Goal: Task Accomplishment & Management: Complete application form

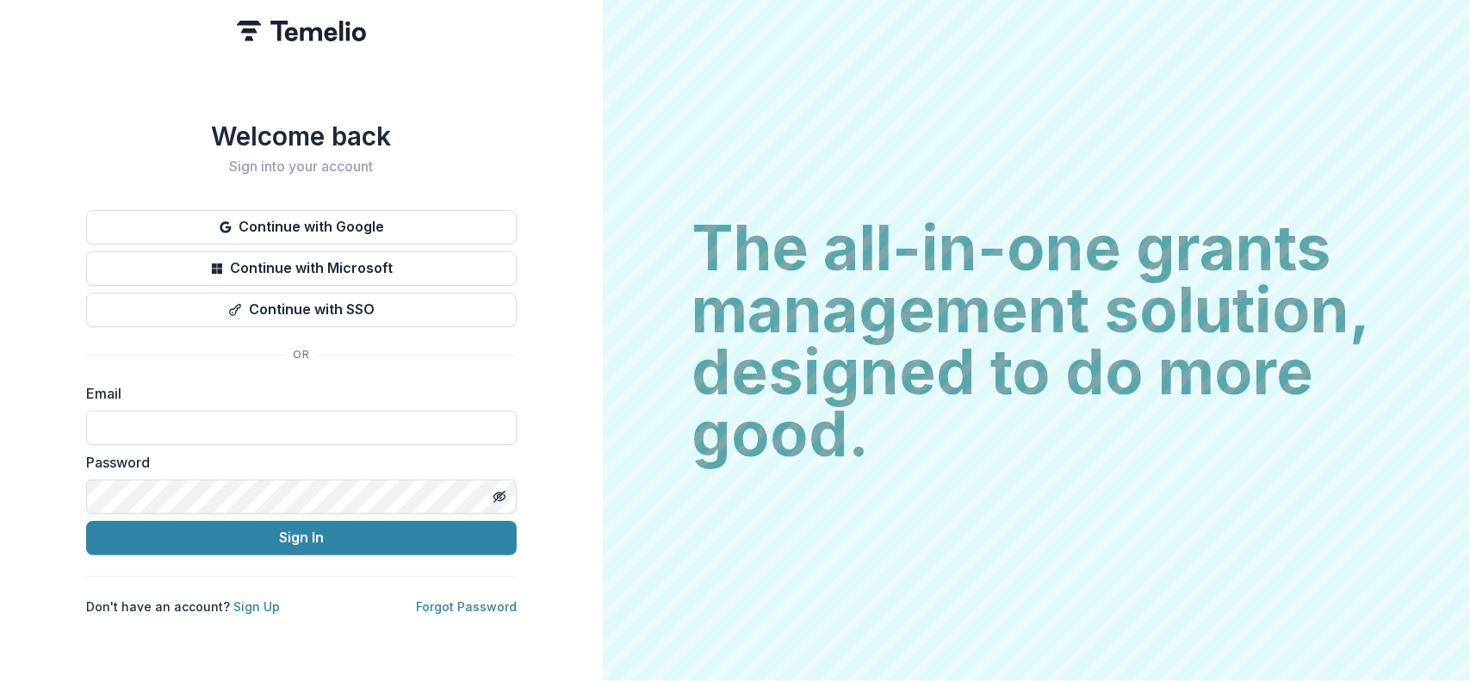
type input "**********"
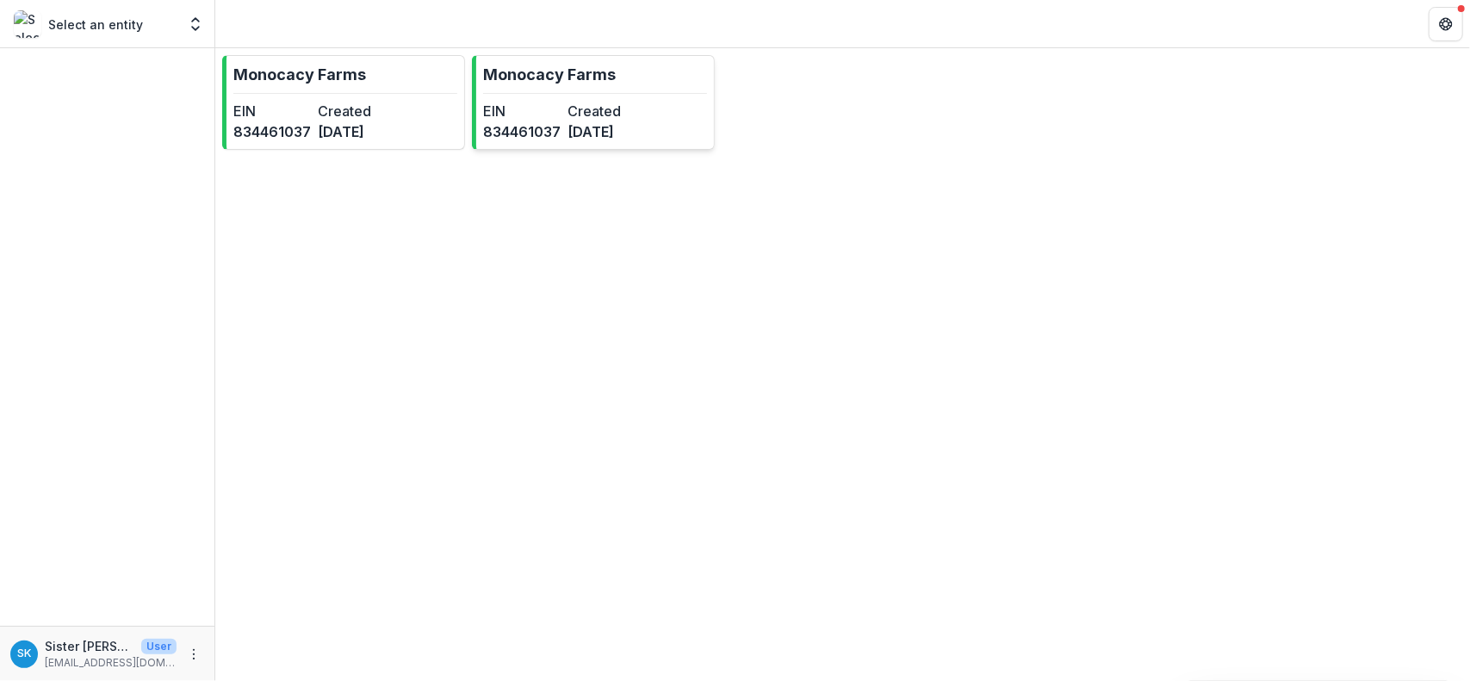
click at [537, 97] on link "Monocacy Farms EIN [US_EMPLOYER_IDENTIFICATION_NUMBER] Created [DATE]" at bounding box center [593, 102] width 243 height 95
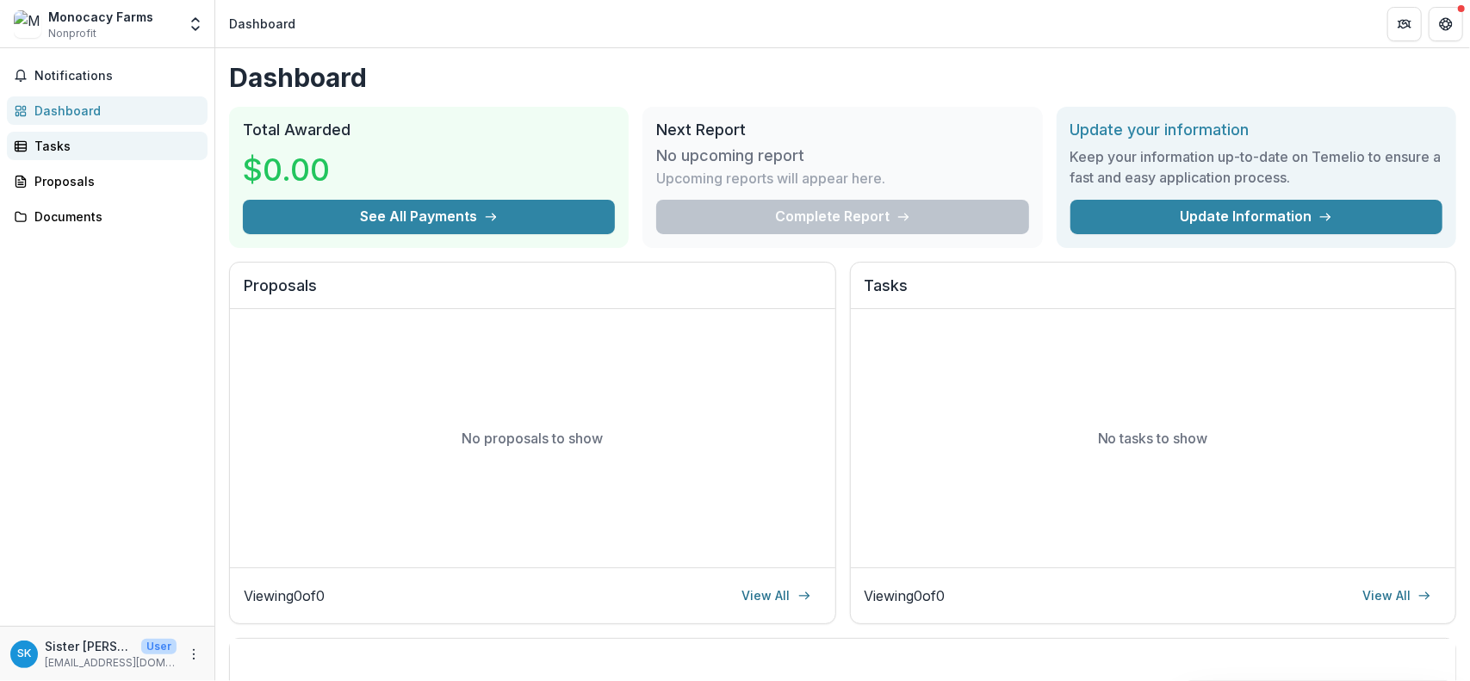
click at [39, 146] on div "Tasks" at bounding box center [113, 146] width 159 height 18
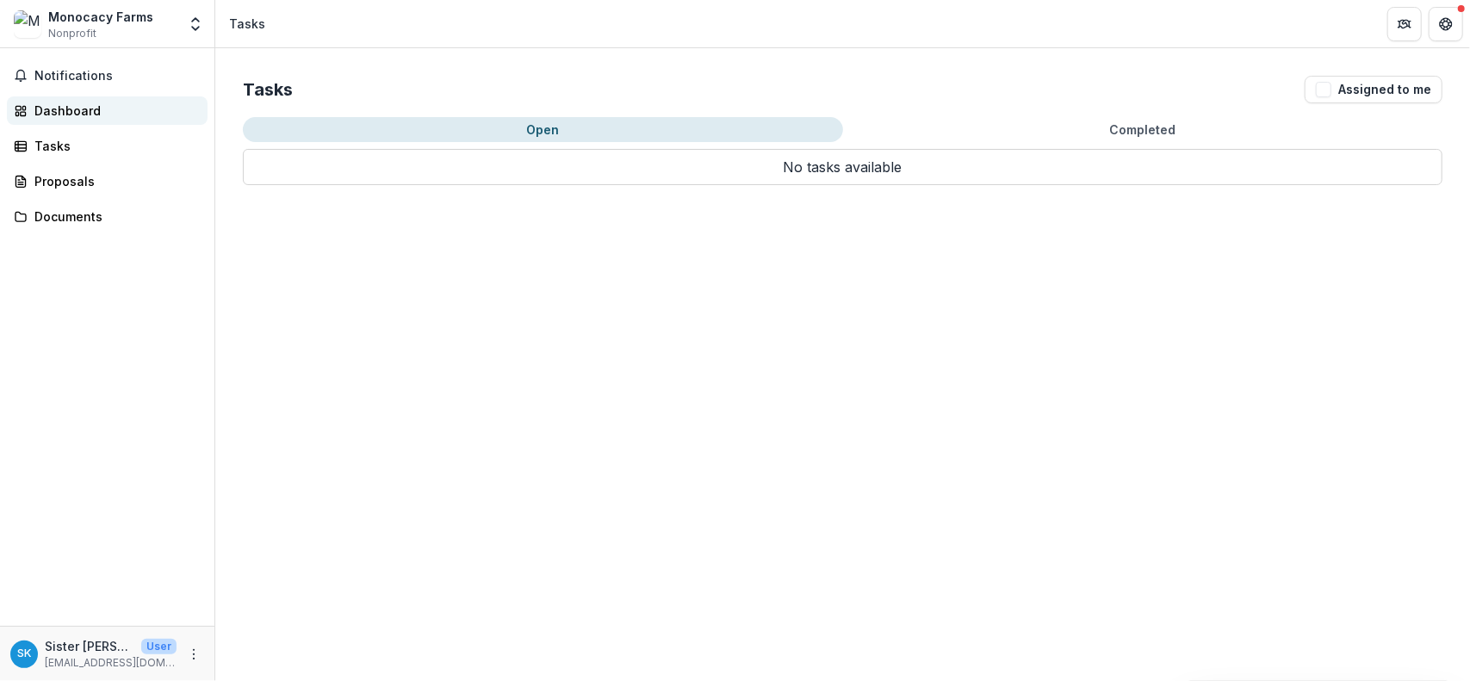
click at [48, 108] on div "Dashboard" at bounding box center [113, 111] width 159 height 18
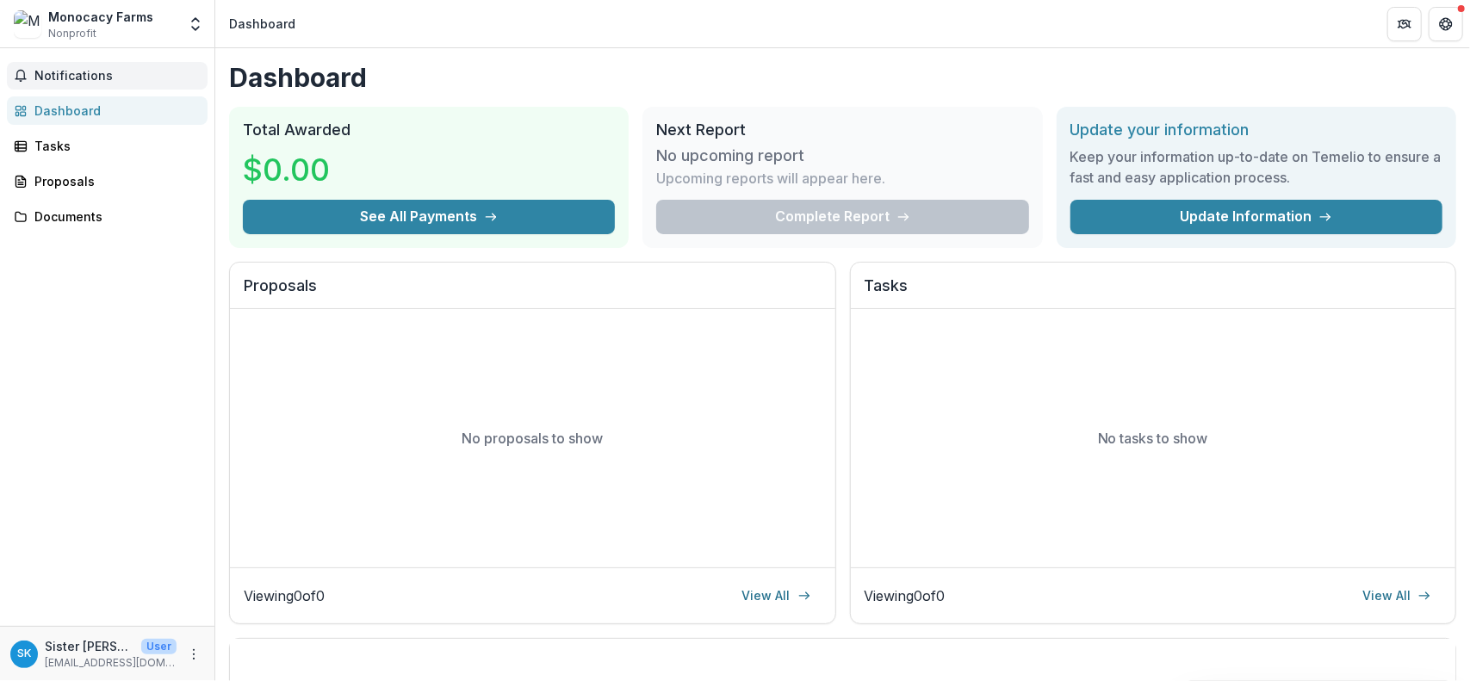
click at [53, 71] on span "Notifications" at bounding box center [117, 76] width 166 height 15
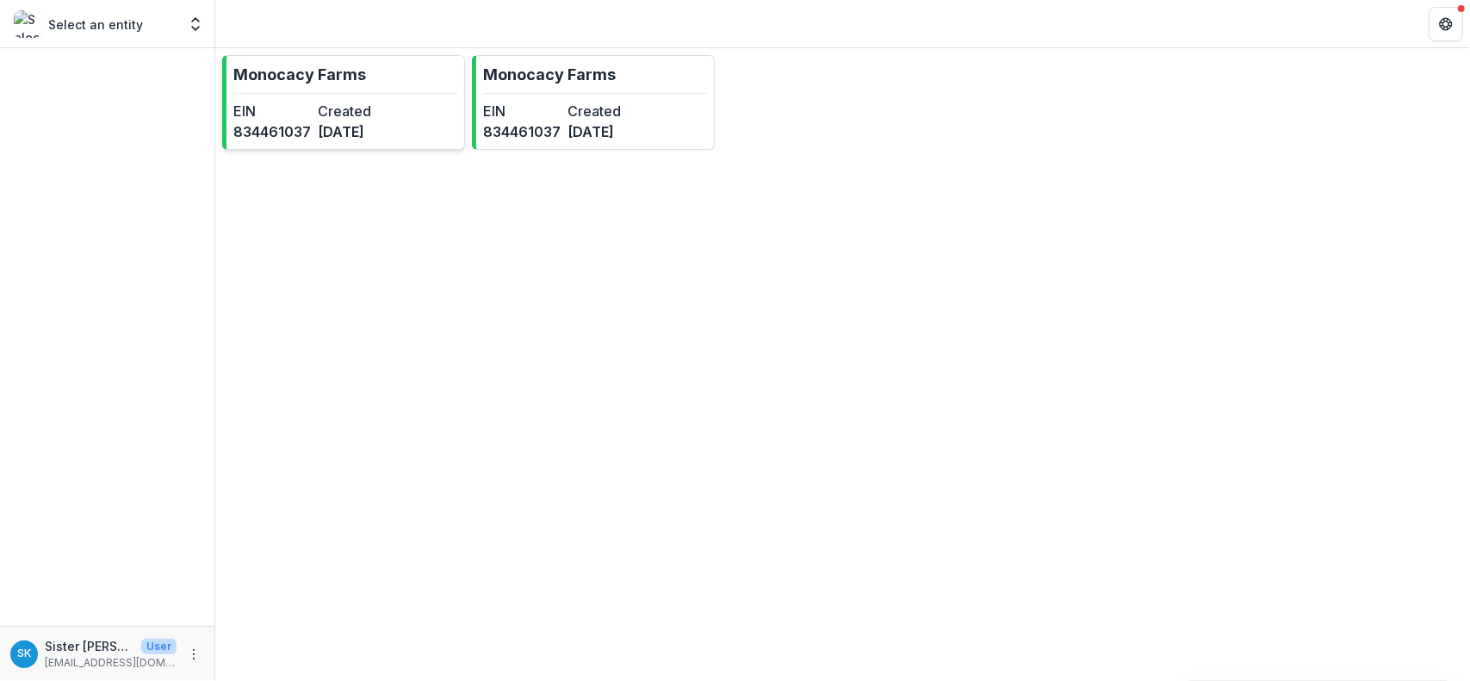
click at [327, 114] on div "EIN [US_EMPLOYER_IDENTIFICATION_NUMBER] Created [DATE]" at bounding box center [314, 121] width 162 height 41
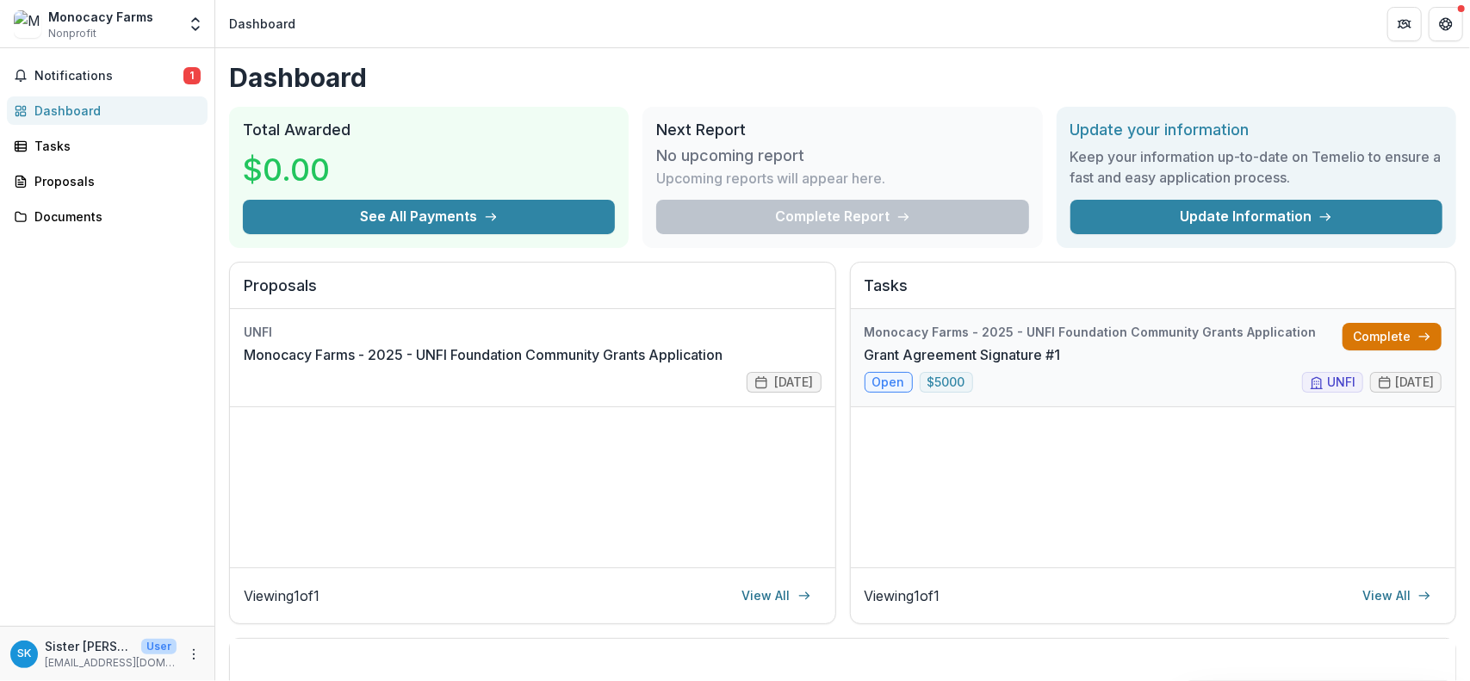
click at [1398, 333] on link "Complete" at bounding box center [1391, 337] width 99 height 28
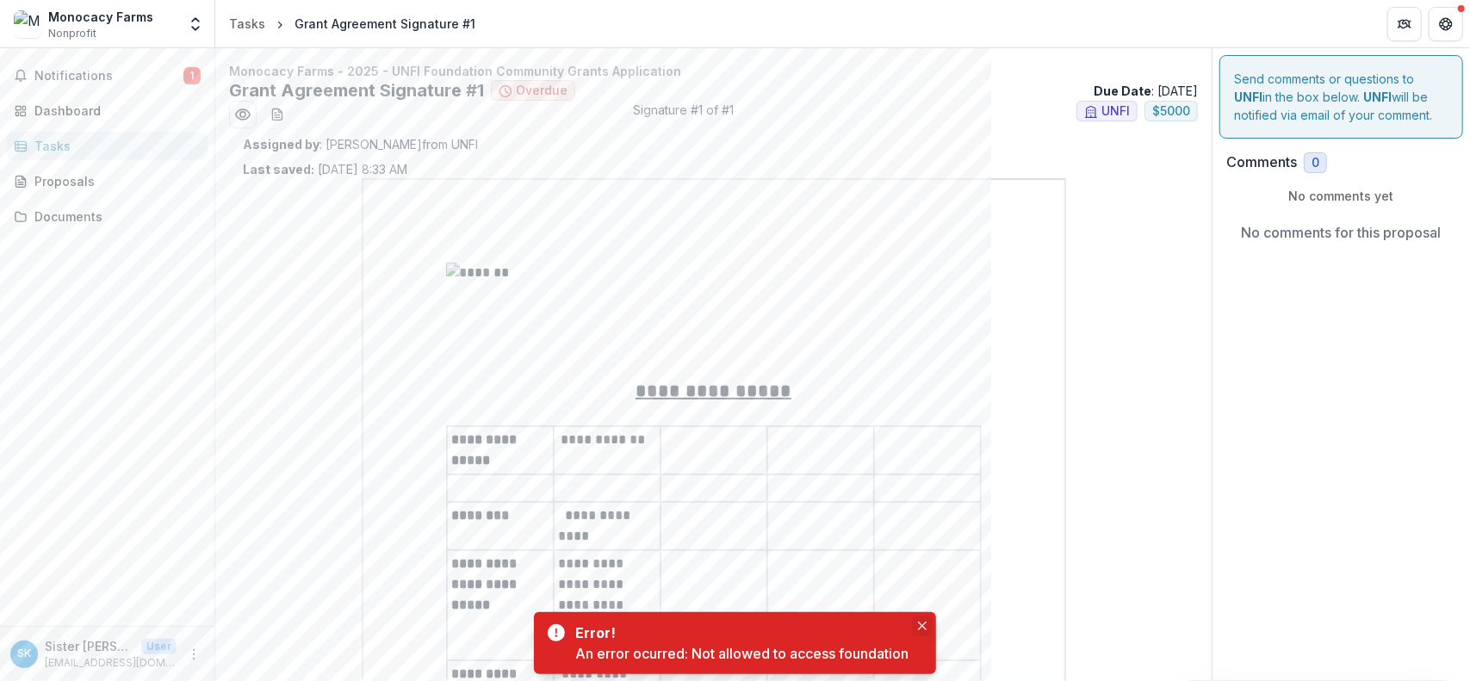
click at [924, 624] on icon "Close" at bounding box center [922, 626] width 9 height 9
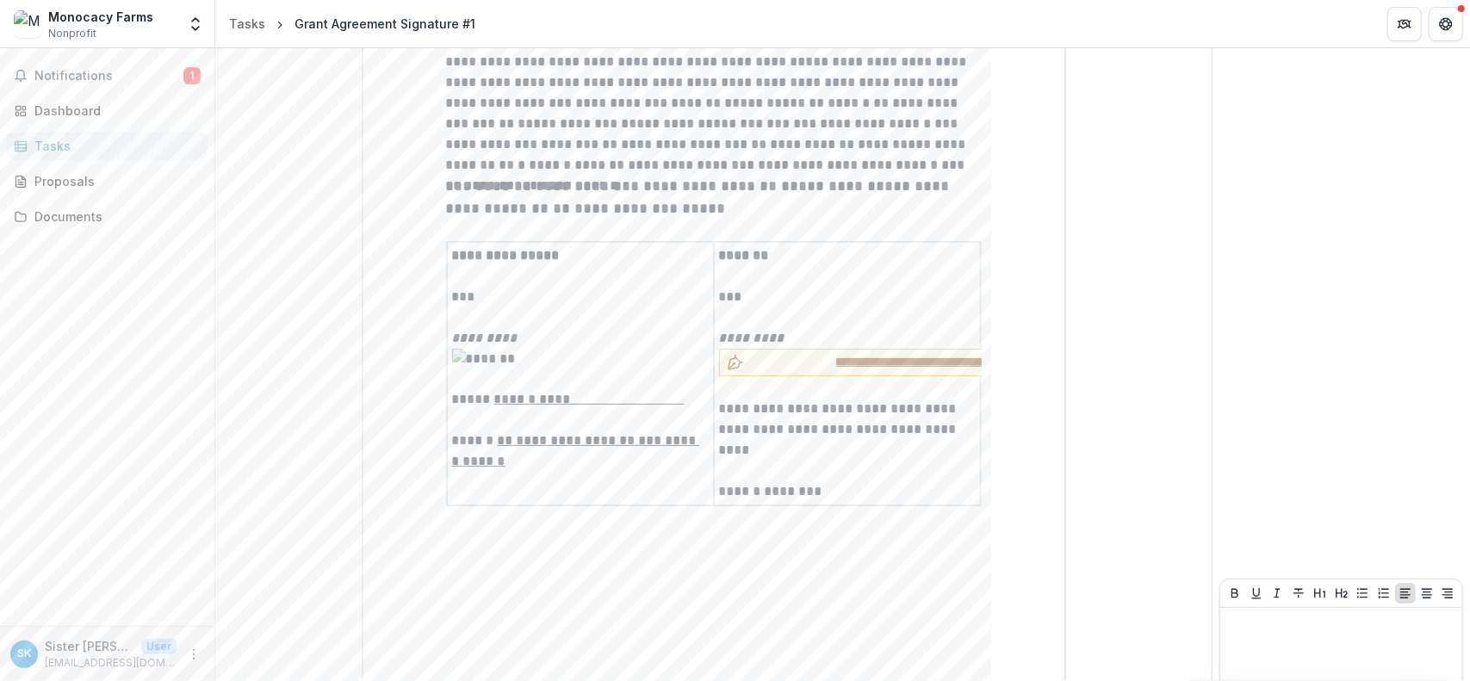
scroll to position [4391, 0]
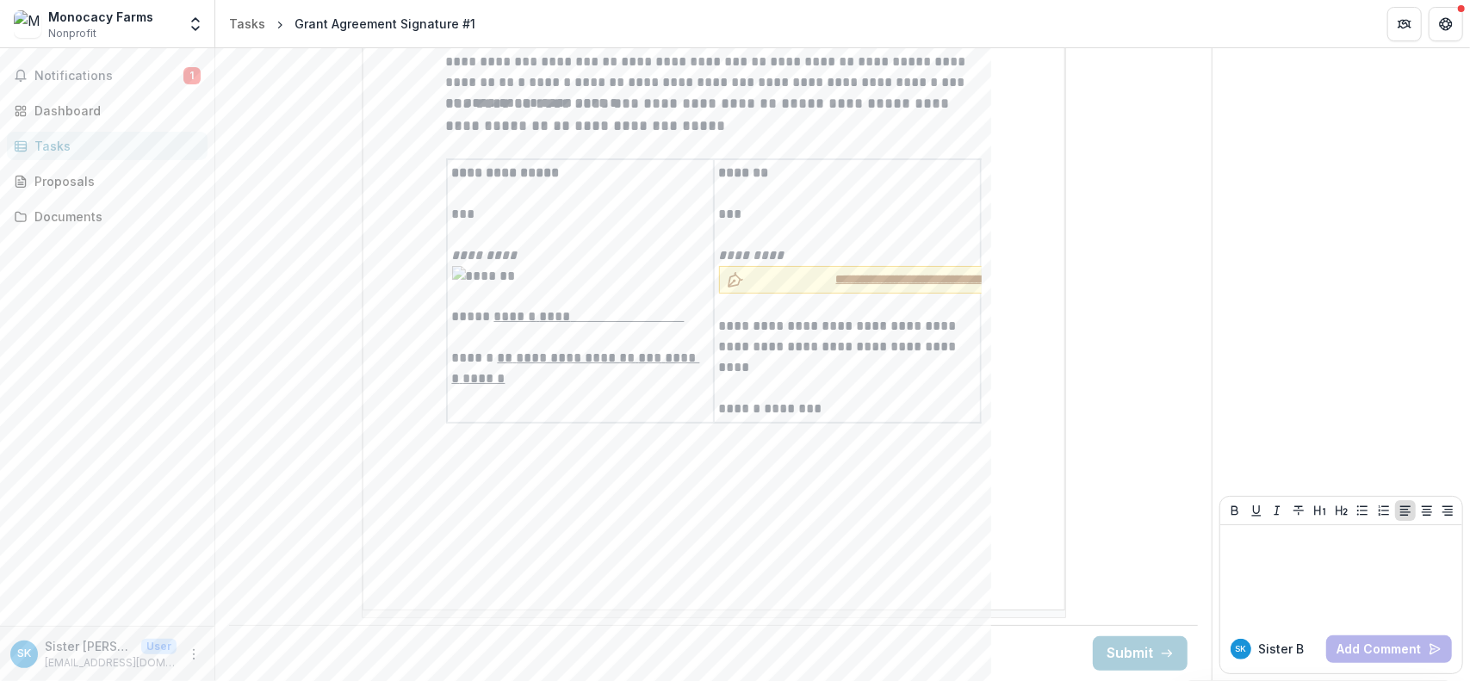
click at [806, 288] on span "**********" at bounding box center [1033, 279] width 564 height 18
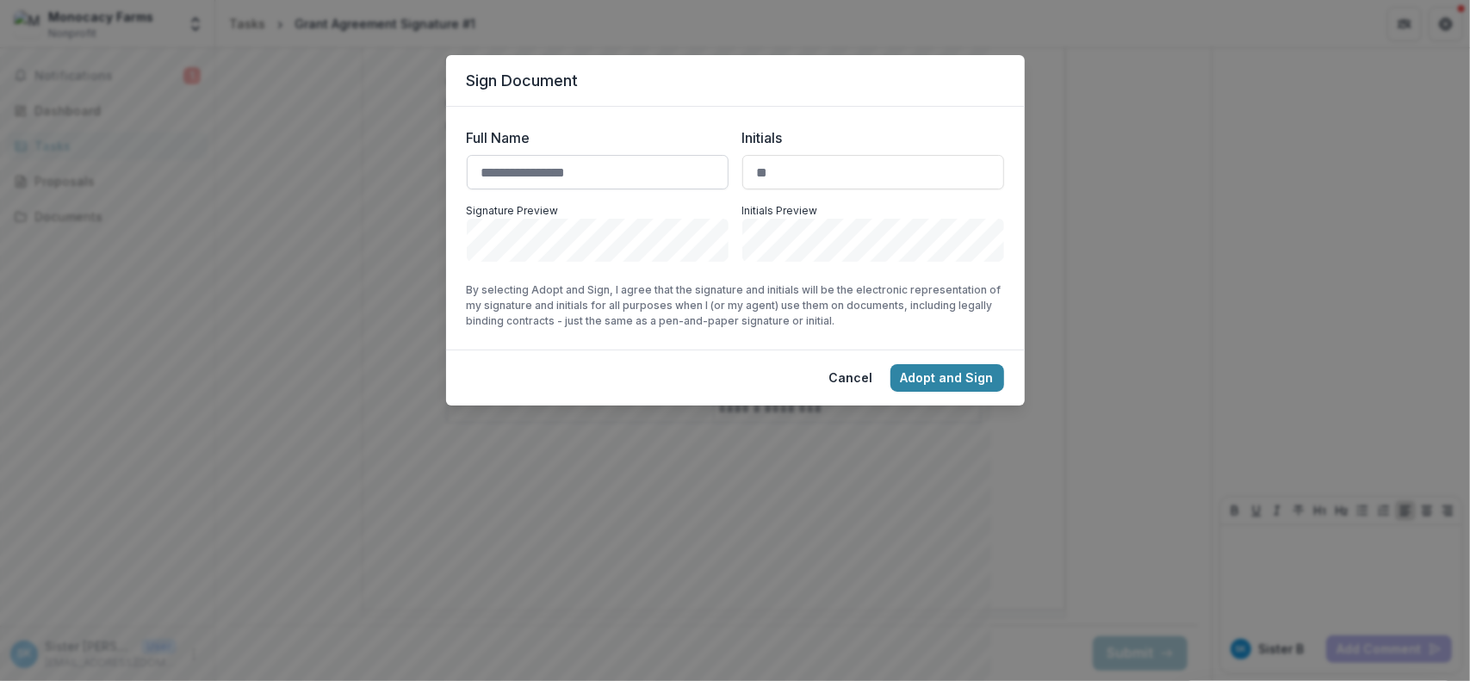
click at [584, 167] on input "Full Name" at bounding box center [598, 172] width 262 height 34
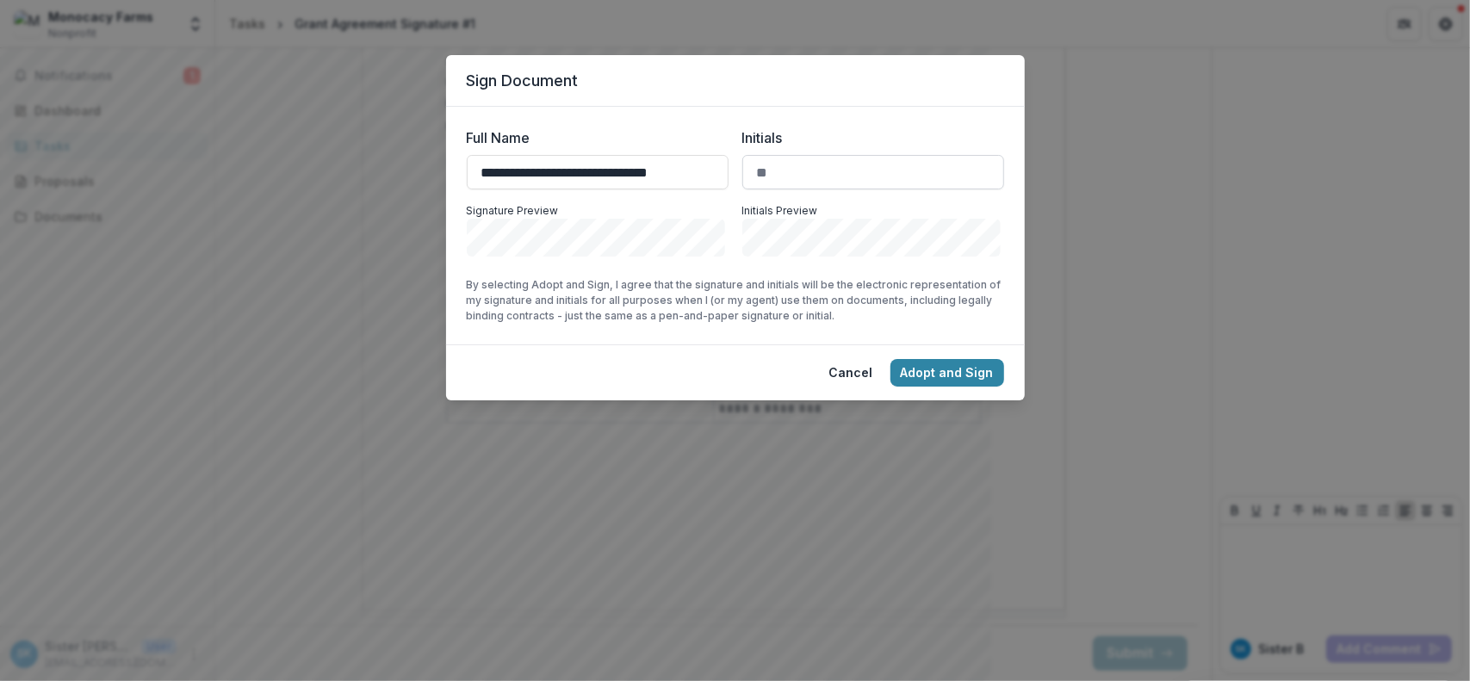
type input "**********"
click at [796, 183] on input "Initials" at bounding box center [873, 172] width 262 height 34
type input "***"
click at [925, 372] on button "Adopt and Sign" at bounding box center [947, 373] width 114 height 28
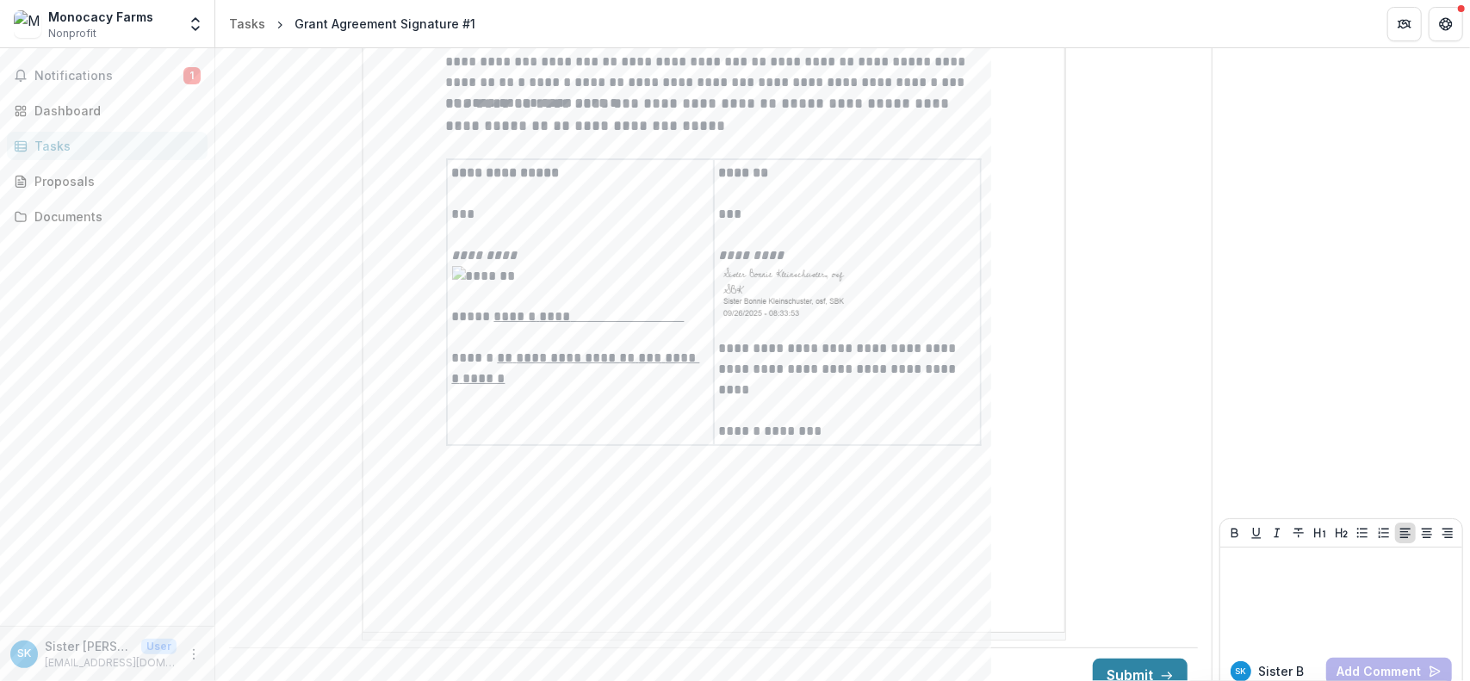
scroll to position [4439, 0]
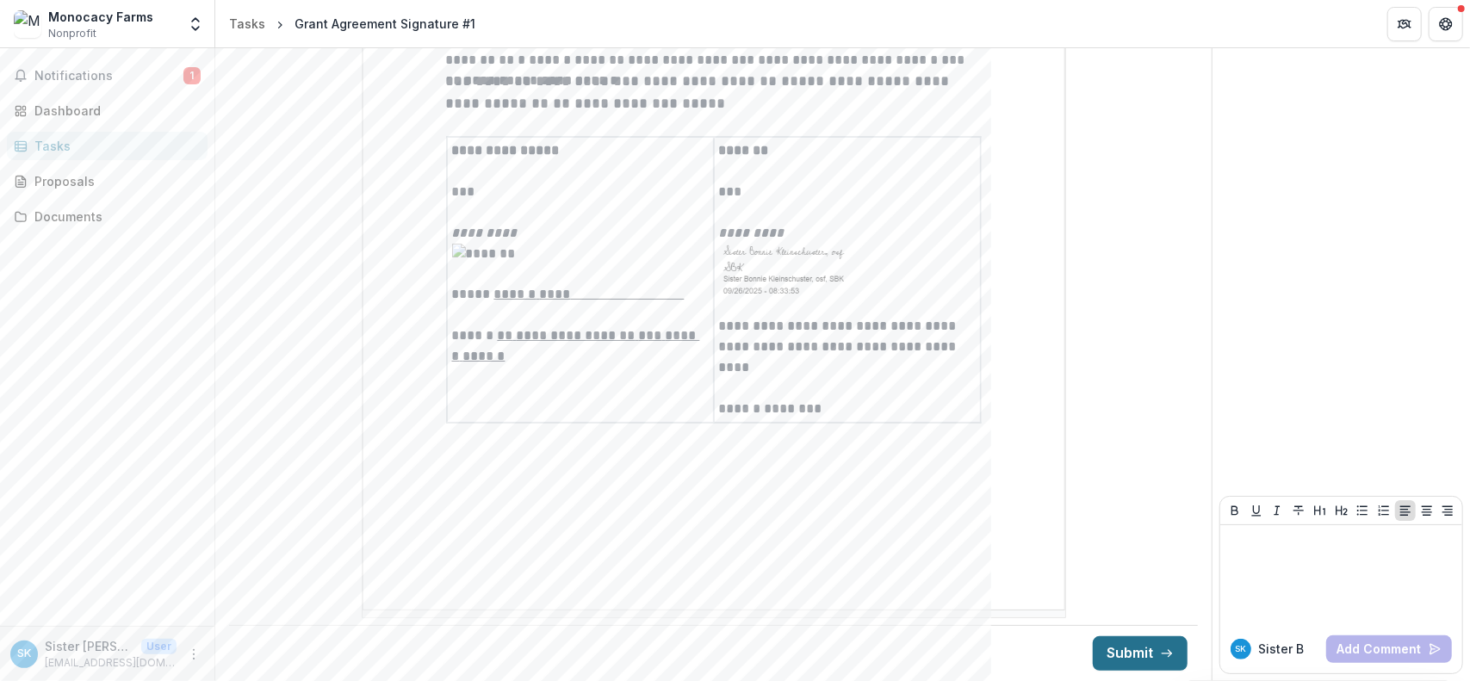
click at [1123, 650] on button "Submit" at bounding box center [1140, 653] width 95 height 34
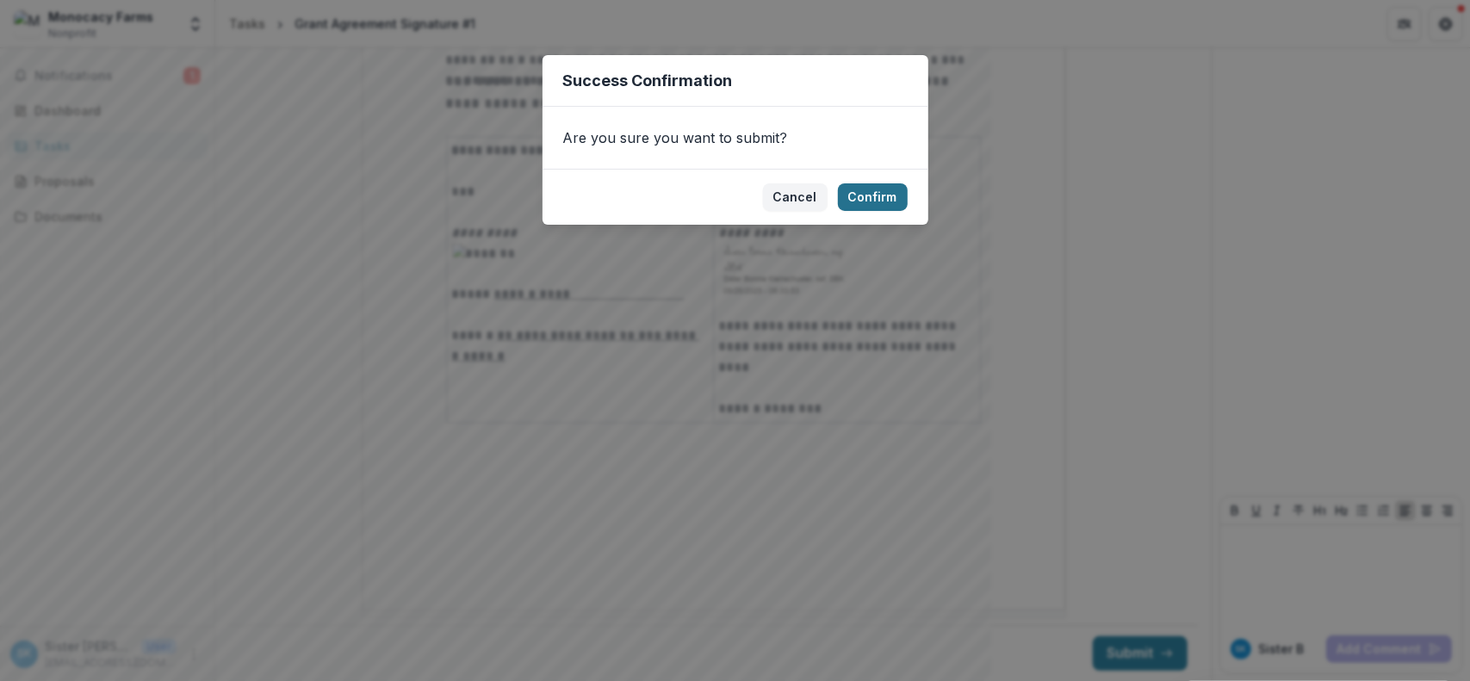
click at [868, 193] on button "Confirm" at bounding box center [873, 197] width 70 height 28
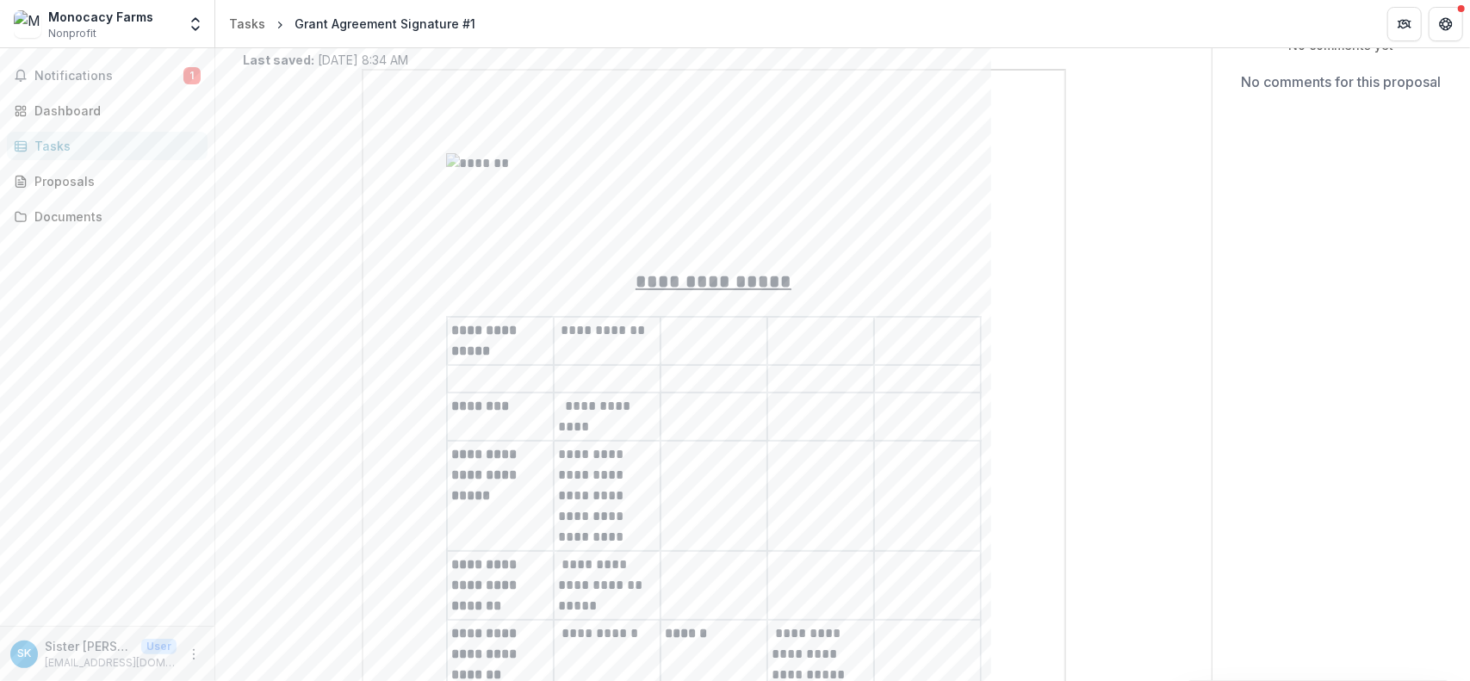
scroll to position [0, 0]
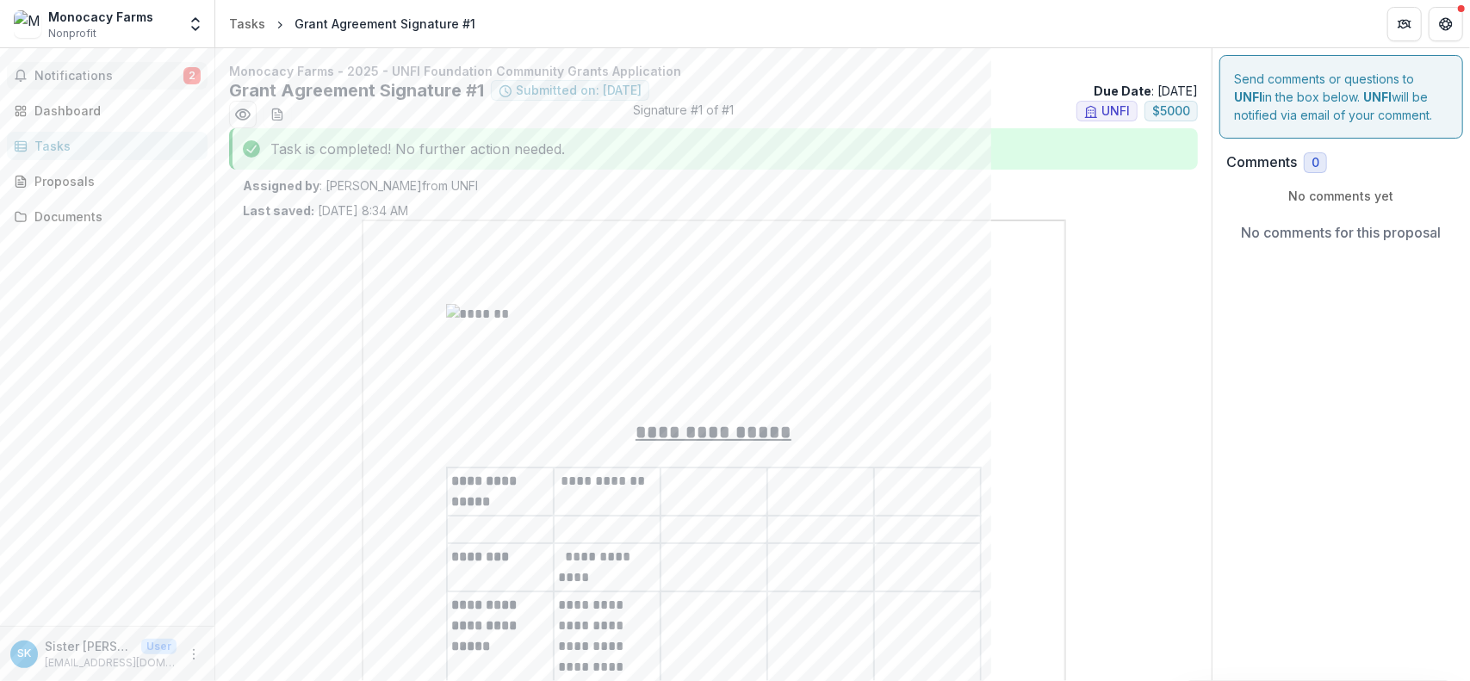
click at [182, 77] on span "Notifications" at bounding box center [108, 76] width 149 height 15
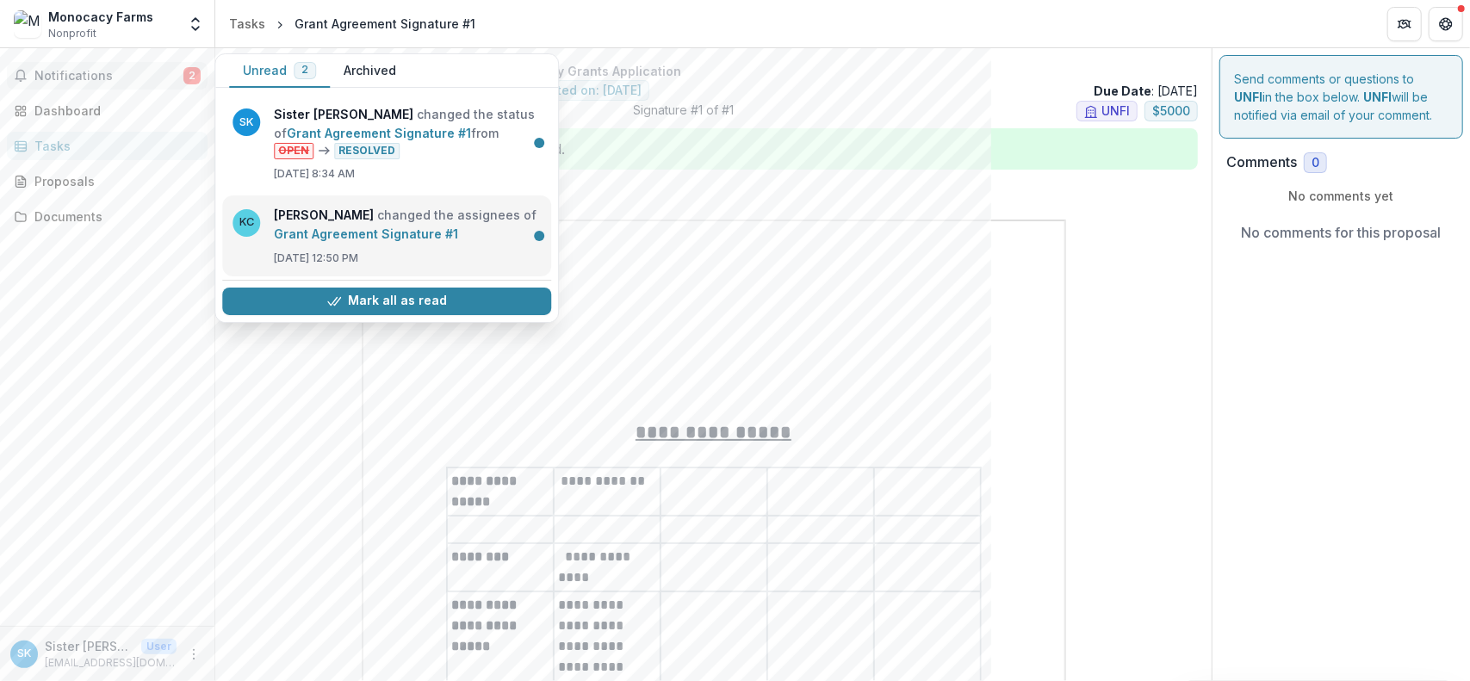
click at [328, 226] on link "Grant Agreement Signature #1" at bounding box center [366, 233] width 184 height 15
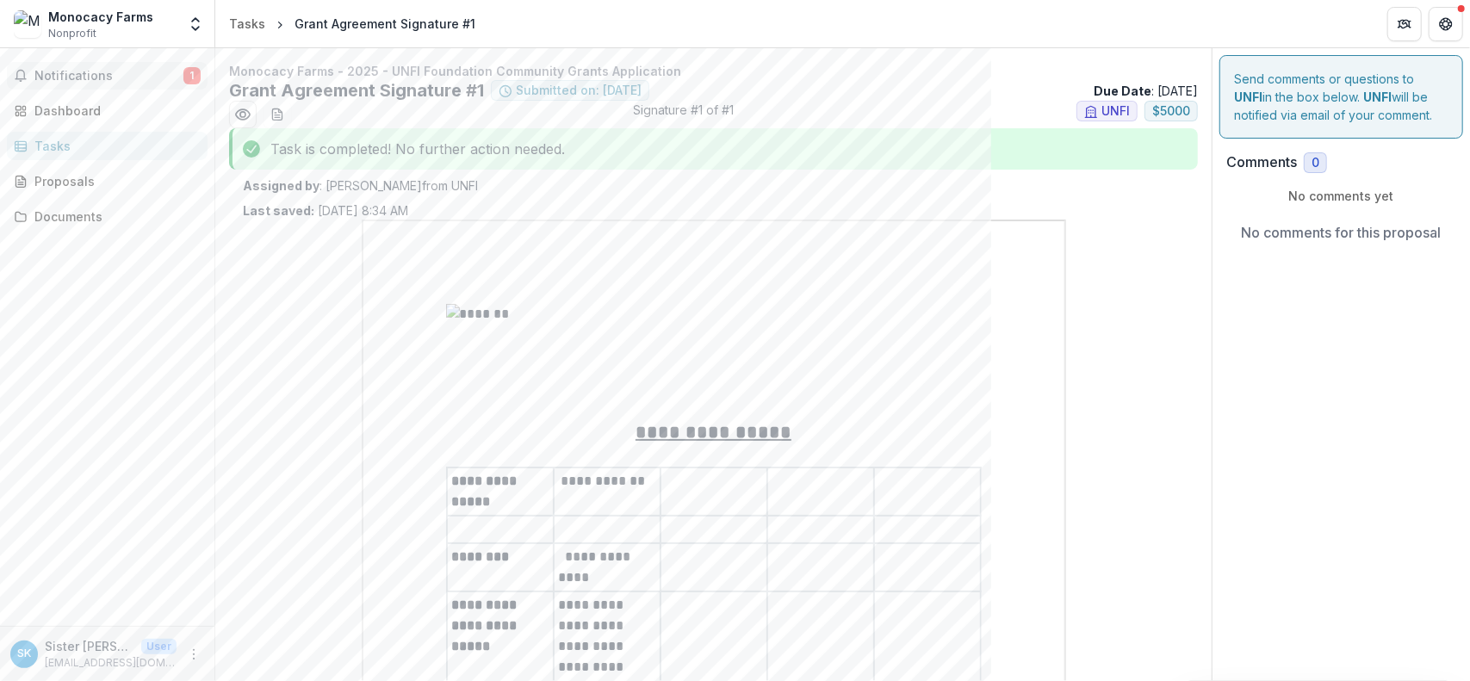
click at [69, 77] on span "Notifications" at bounding box center [108, 76] width 149 height 15
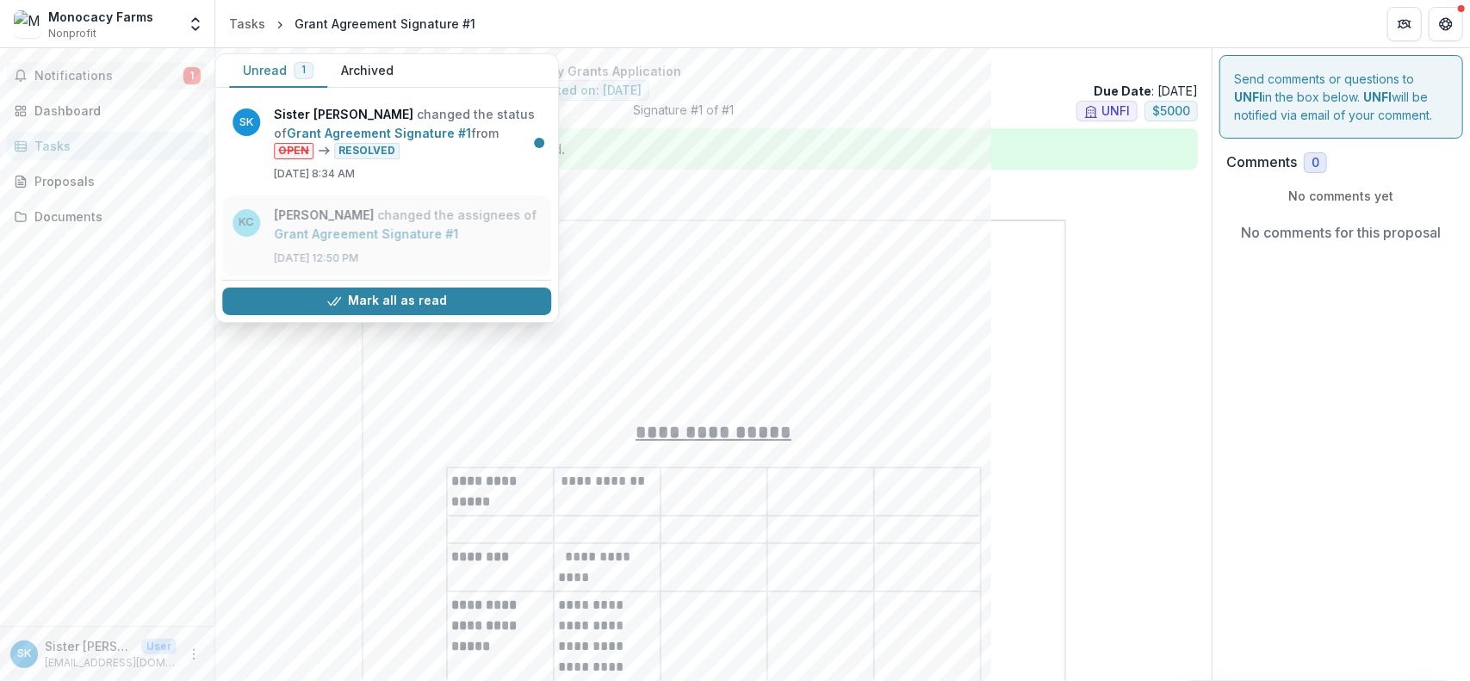
click at [420, 228] on link "Grant Agreement Signature #1" at bounding box center [366, 233] width 184 height 15
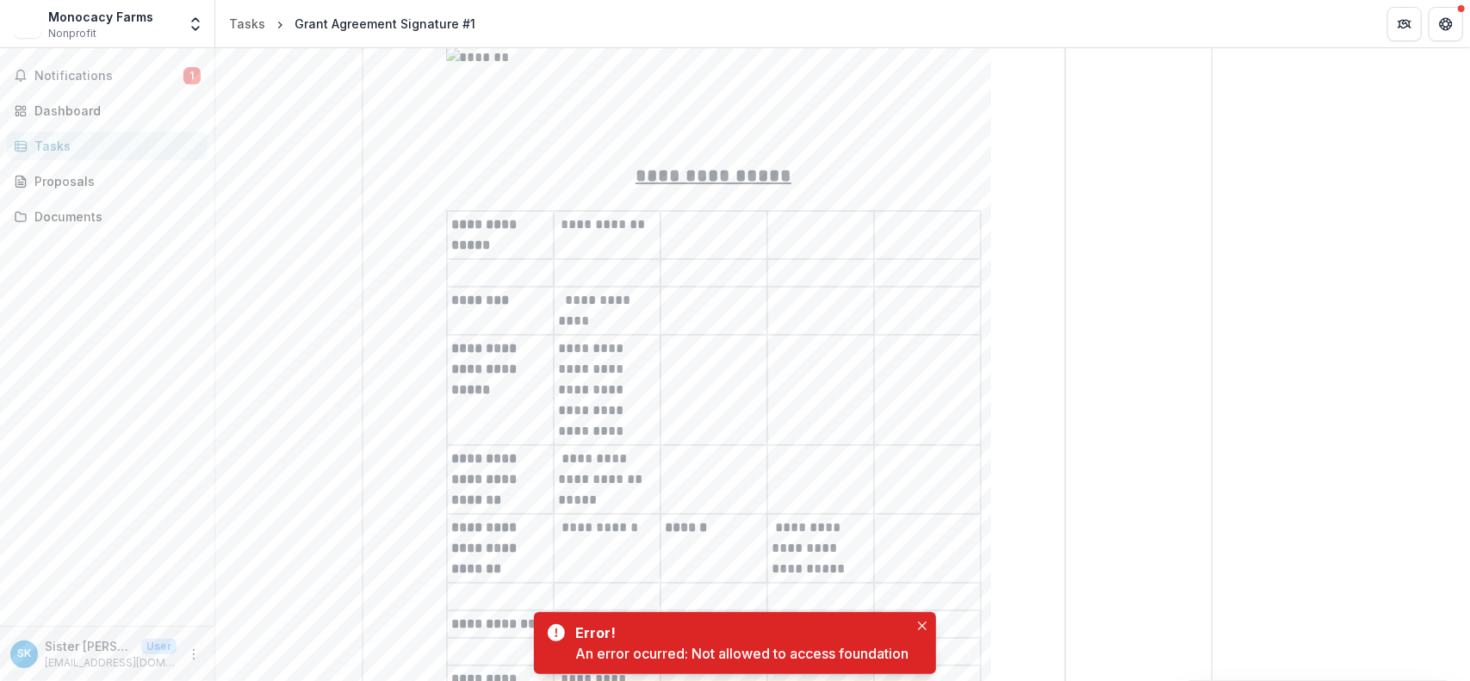
scroll to position [258, 0]
click at [920, 623] on icon "Close" at bounding box center [922, 626] width 9 height 9
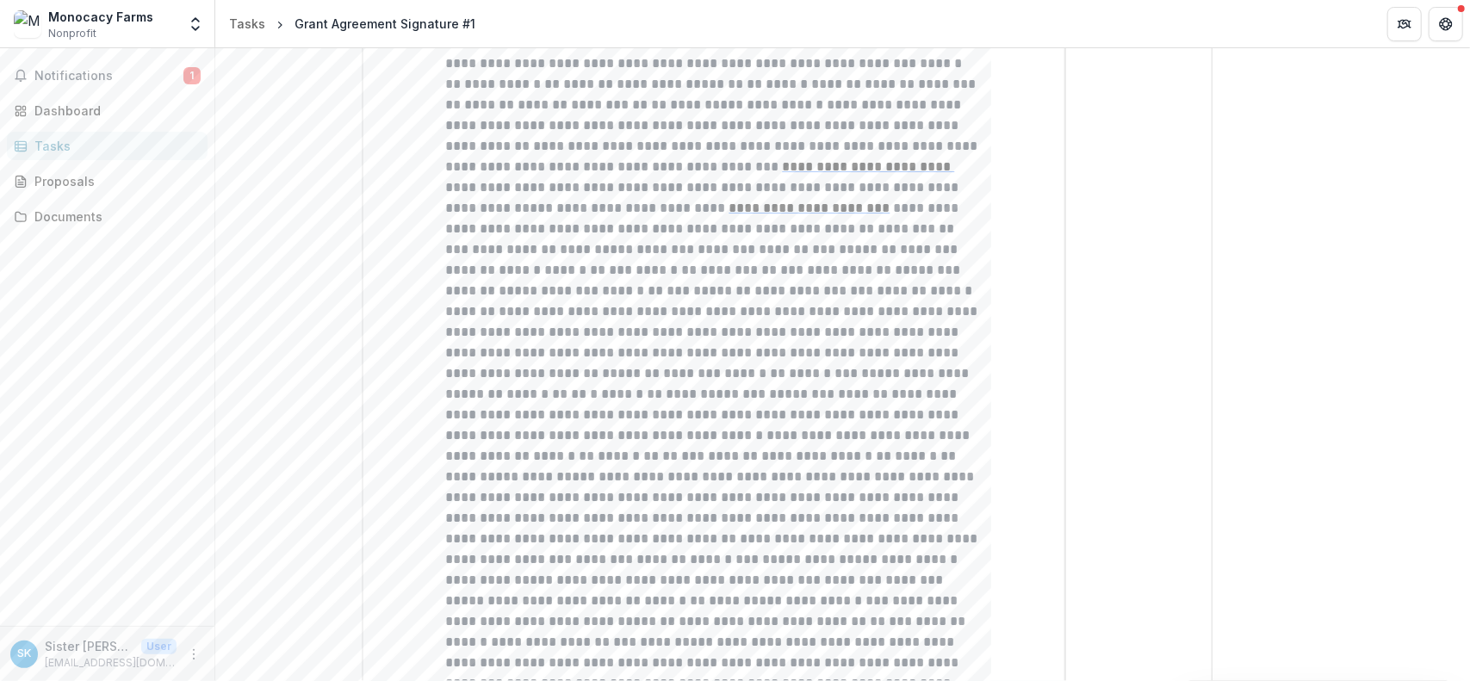
scroll to position [3499, 0]
